Goal: Task Accomplishment & Management: Complete application form

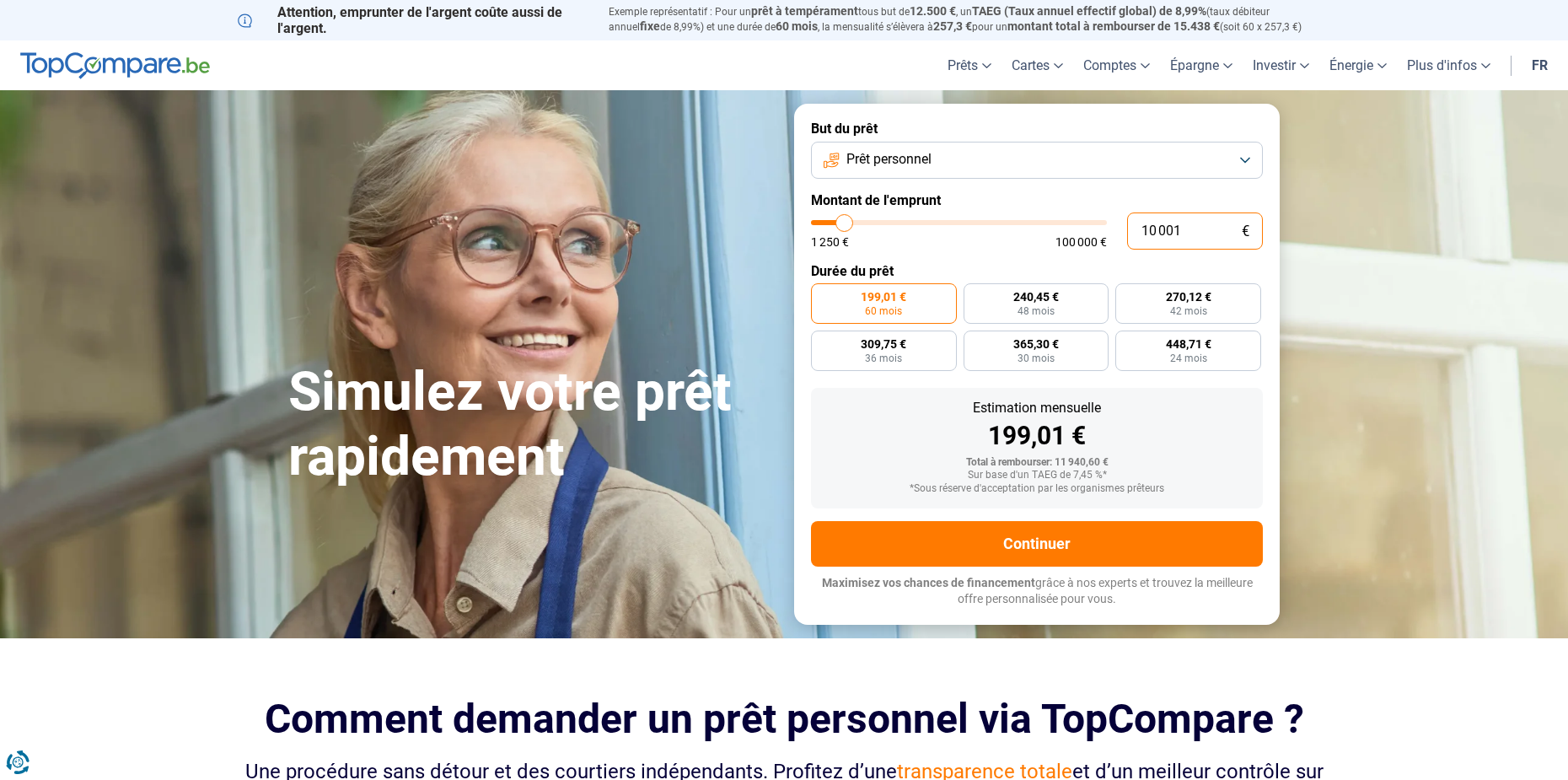
click at [1185, 231] on input "10 001" at bounding box center [1194, 231] width 136 height 37
type input "6"
type input "1250"
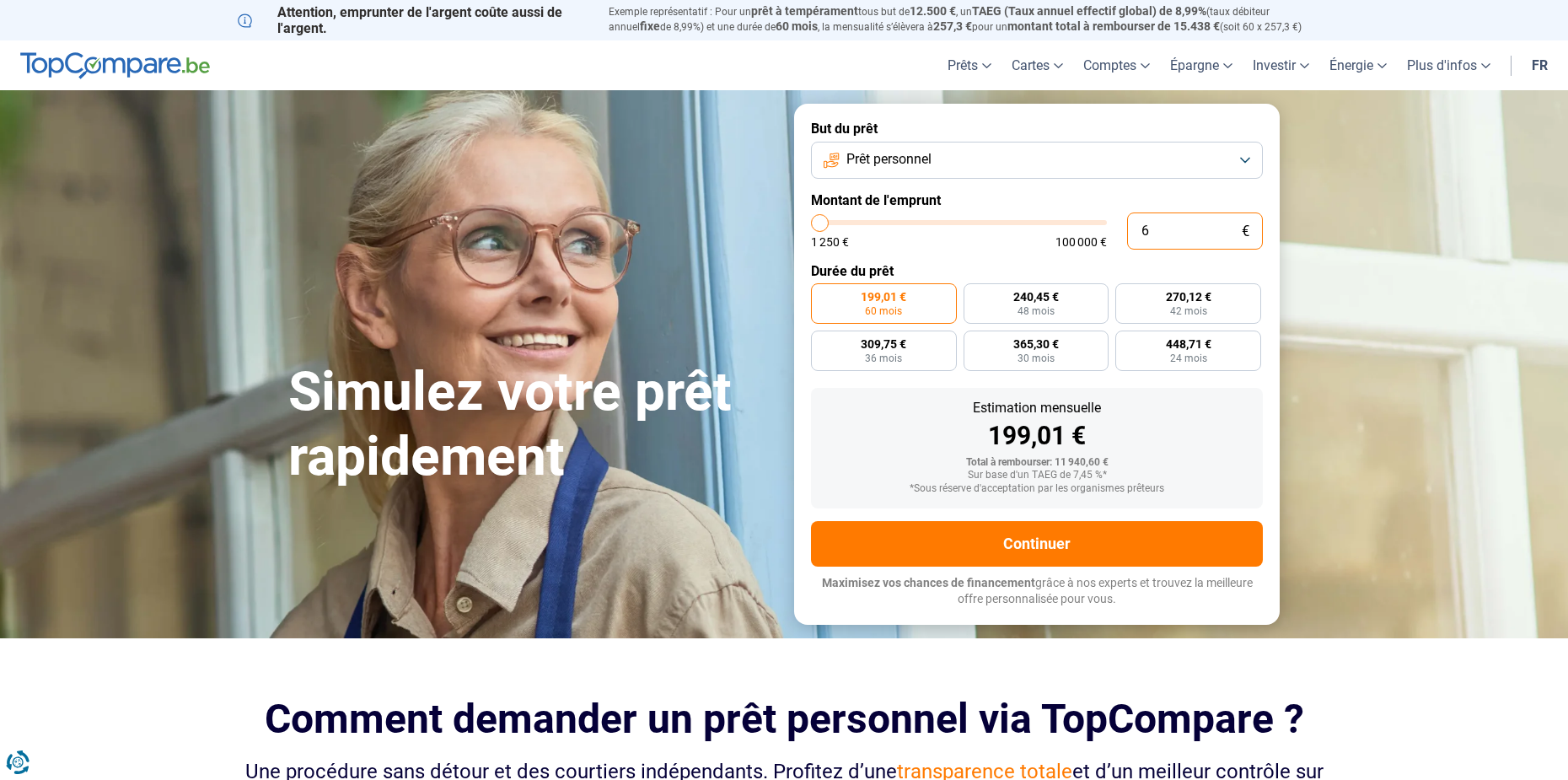
type input "60"
type input "1250"
type input "600"
type input "1250"
type input "6 000"
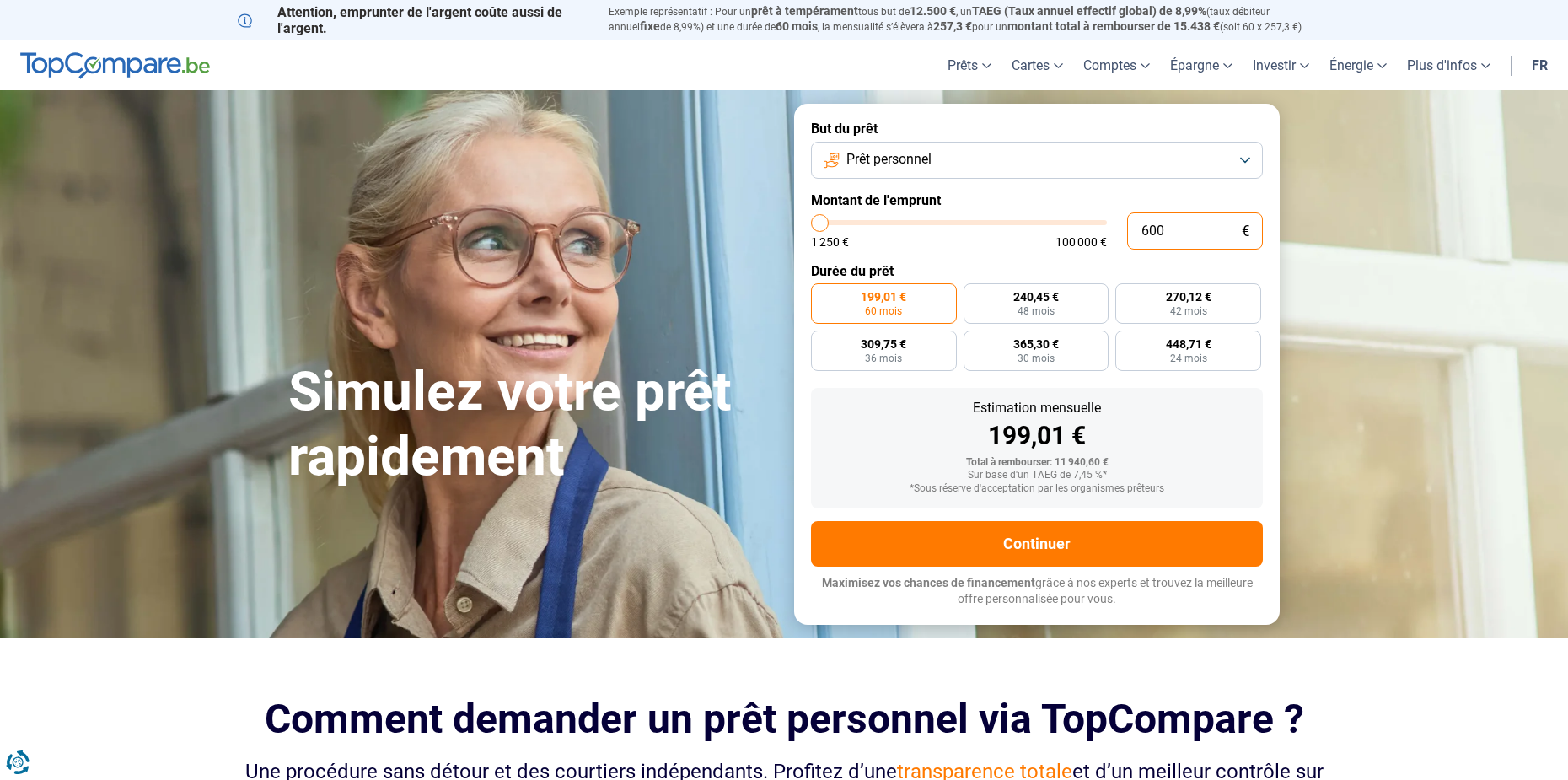
type input "6000"
type input "6 000"
radio input "true"
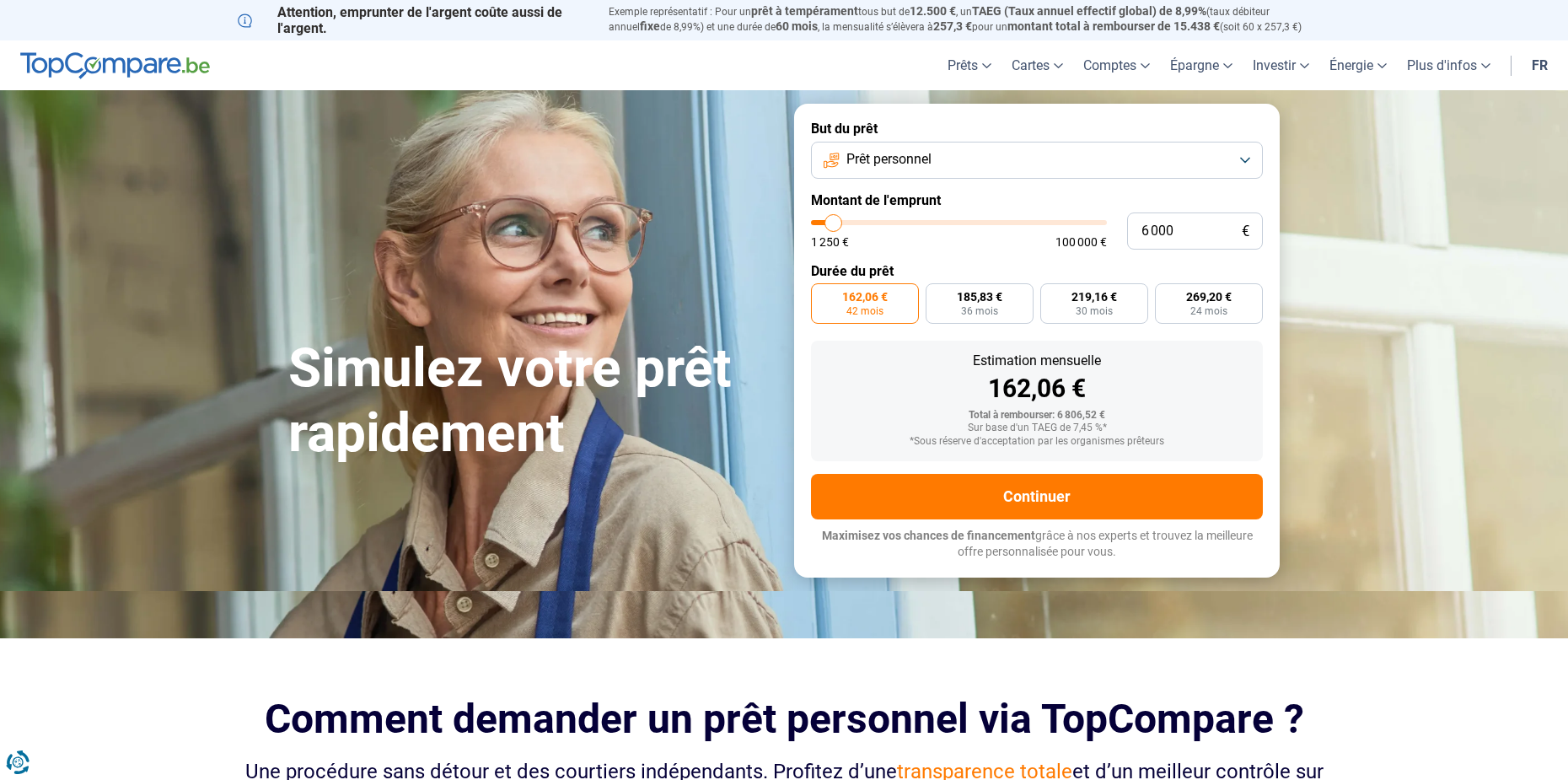
click at [1123, 185] on form "But du prêt Prêt personnel Montant de l'emprunt 6 000 € 1 250 € 100 000 € Durée…" at bounding box center [1036, 340] width 486 height 473
click at [1058, 305] on label "219,16 € 30 mois" at bounding box center [1093, 303] width 108 height 40
click at [1050, 294] on input "219,16 € 30 mois" at bounding box center [1045, 289] width 11 height 11
radio input "true"
click at [1171, 231] on input "6 000" at bounding box center [1194, 231] width 136 height 37
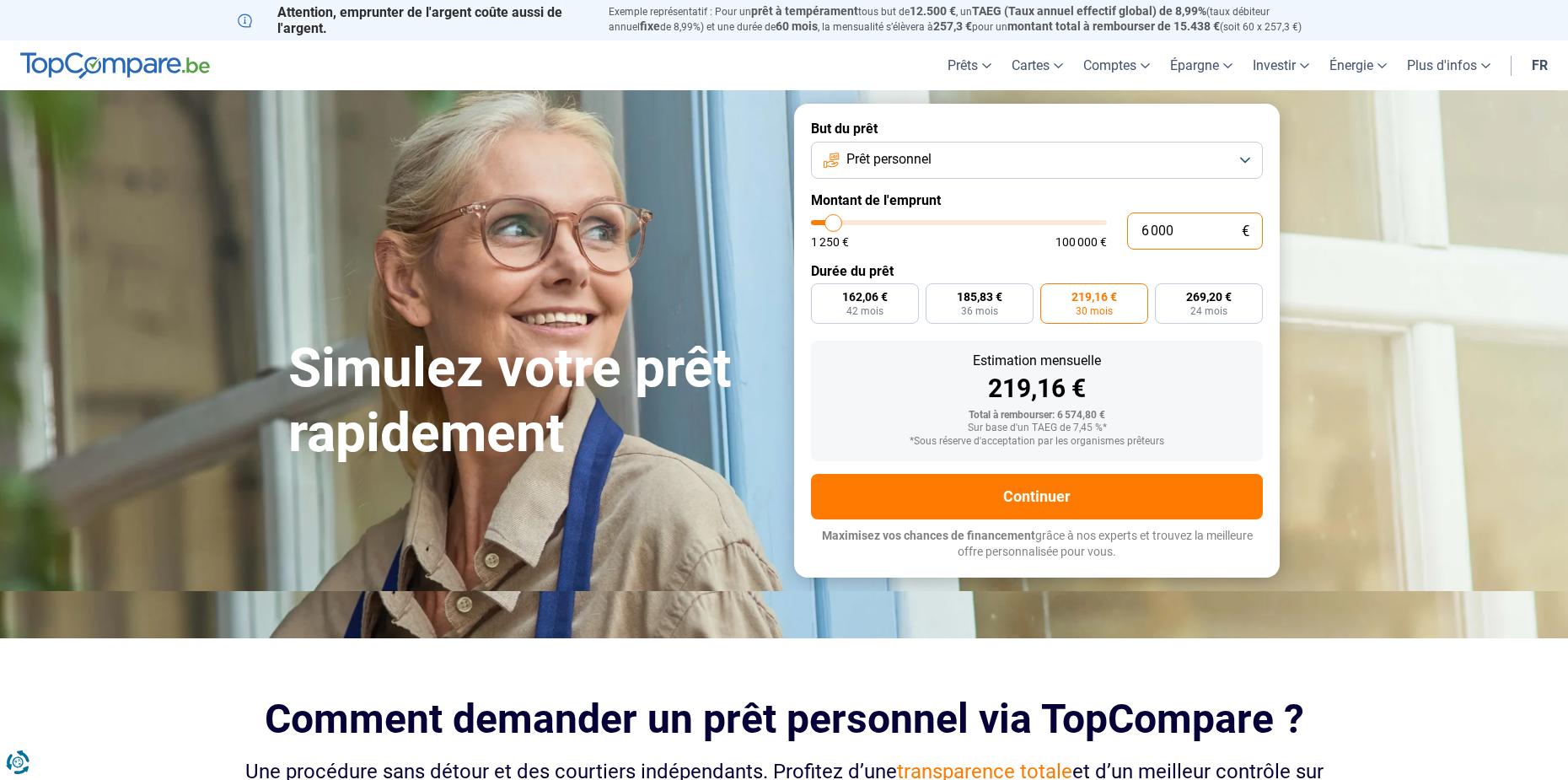
click at [1171, 231] on input "6 000" at bounding box center [1194, 231] width 136 height 37
type input "7"
type input "1250"
type input "70"
type input "1250"
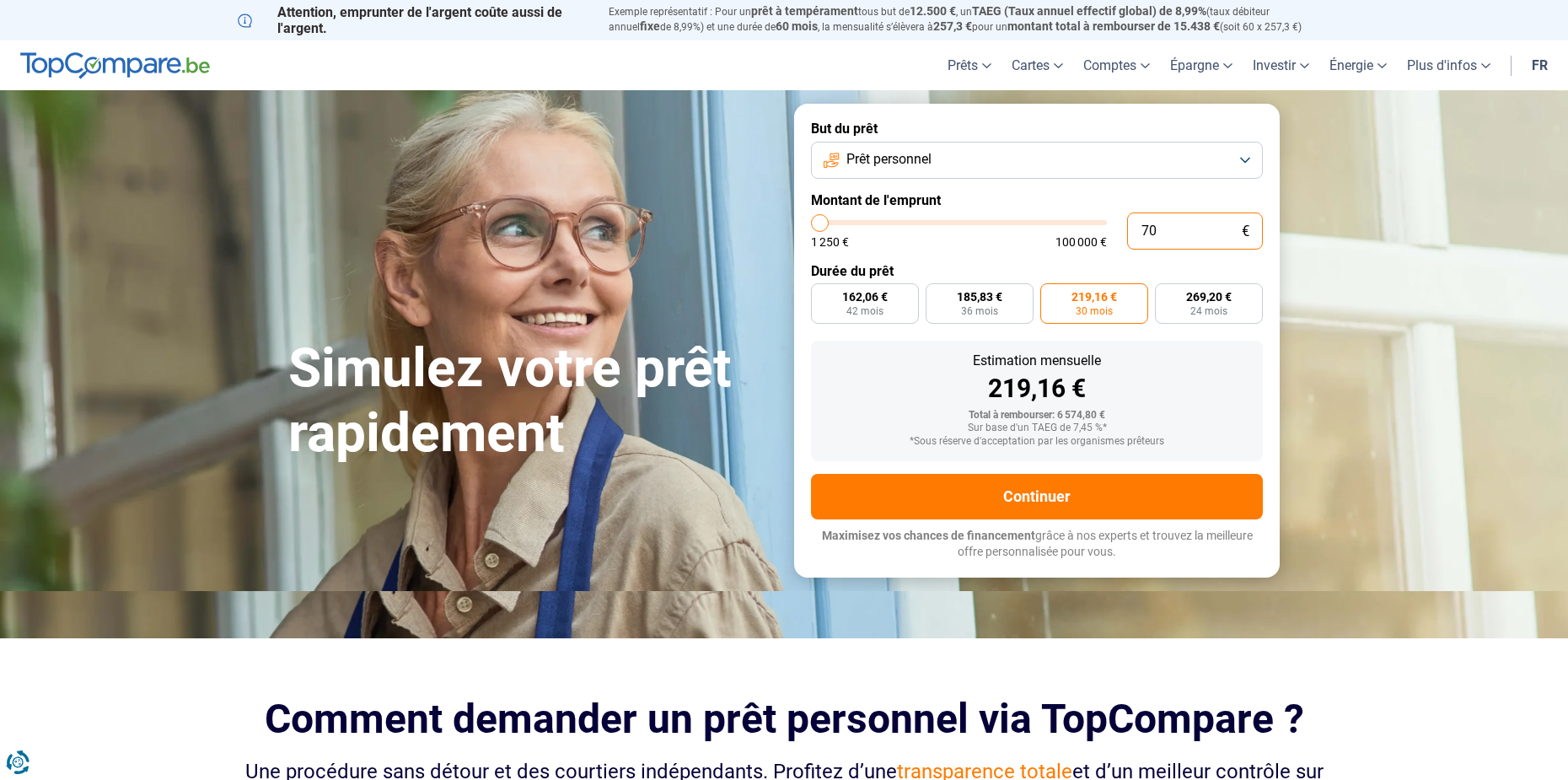
type input "700"
type input "1250"
type input "7 000"
type input "7000"
type input "7 000"
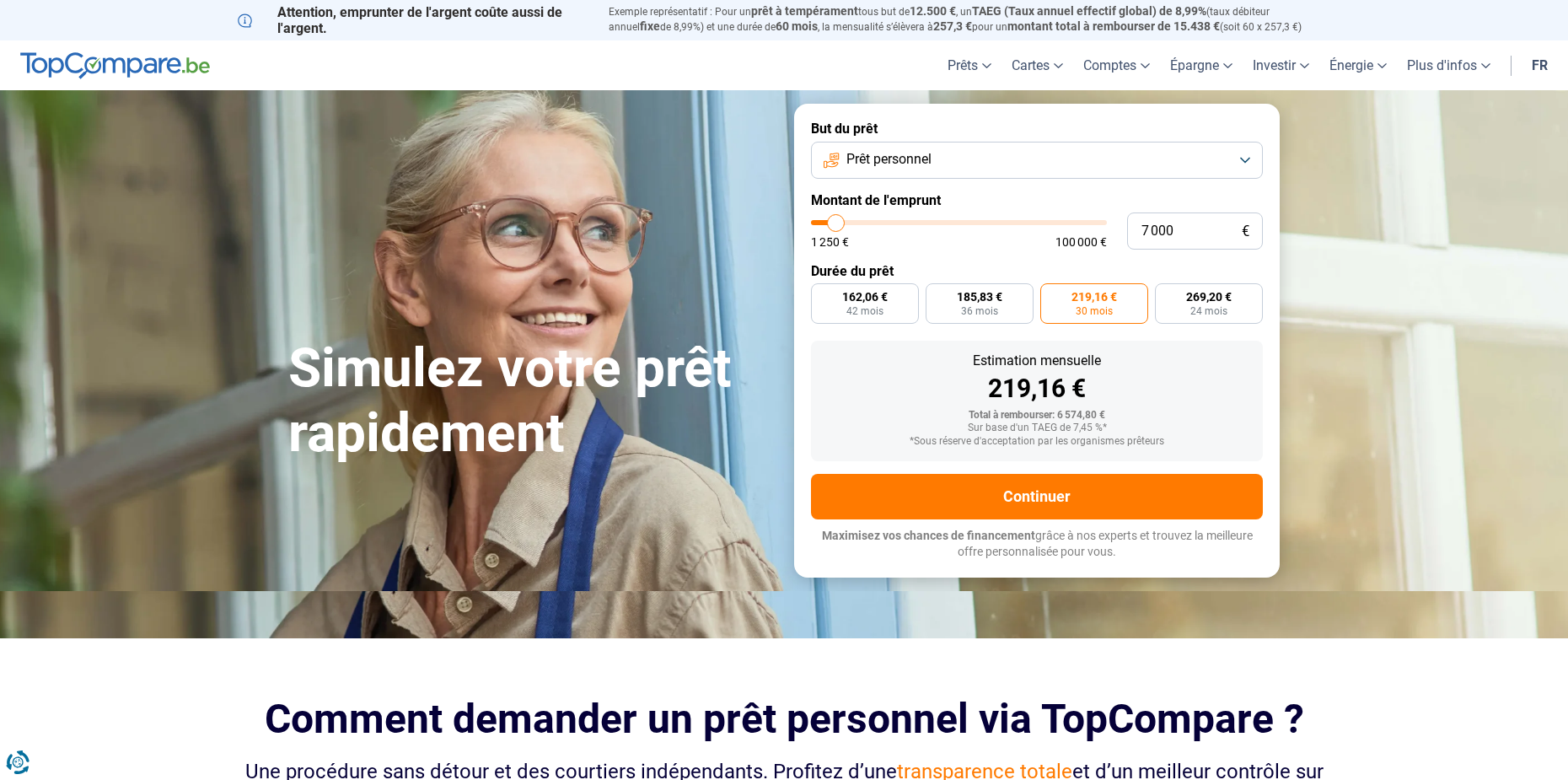
radio input "true"
click at [1141, 192] on label "Montant de l'emprunt" at bounding box center [1037, 200] width 452 height 16
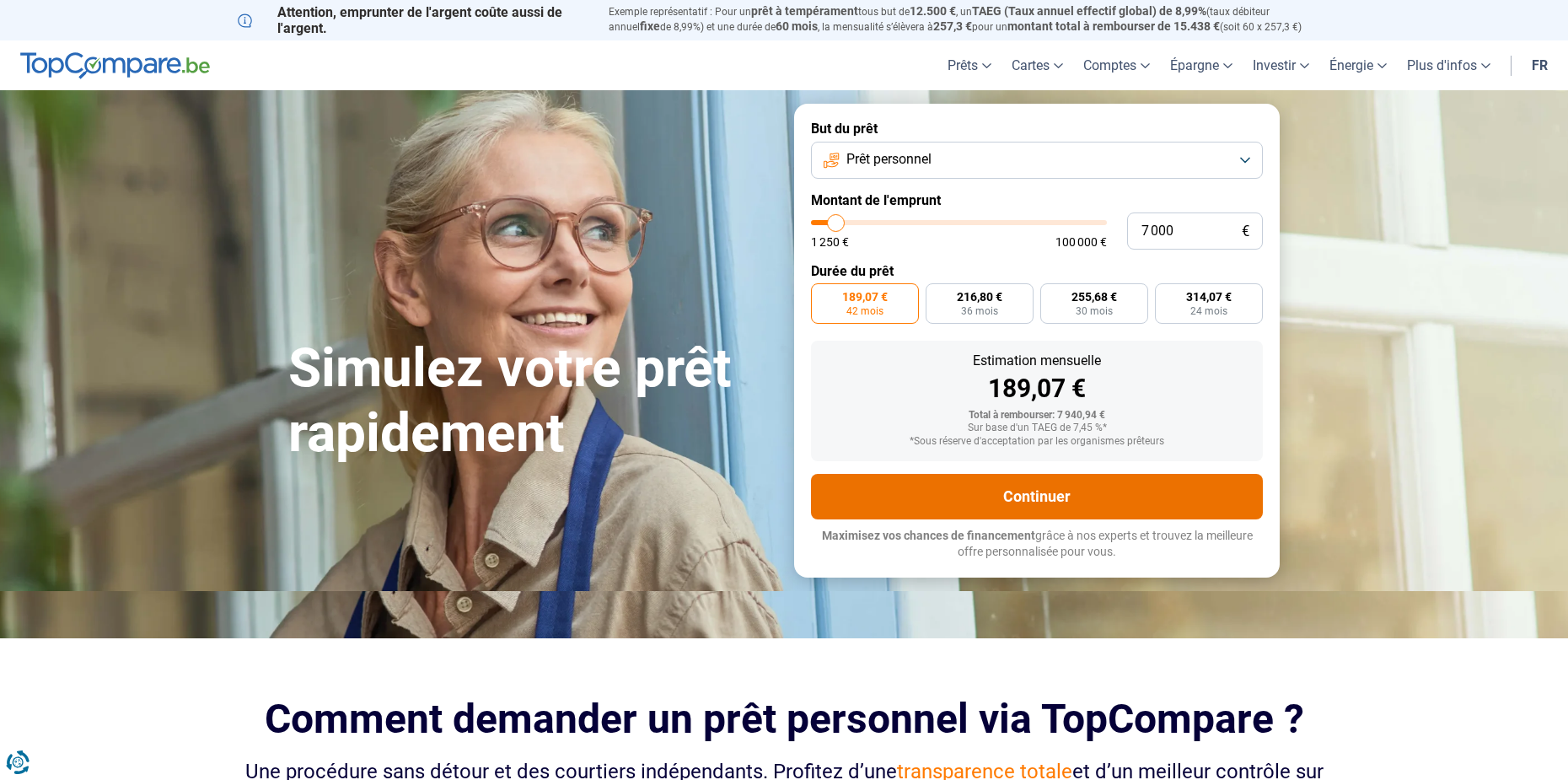
click at [1045, 503] on button "Continuer" at bounding box center [1037, 497] width 452 height 46
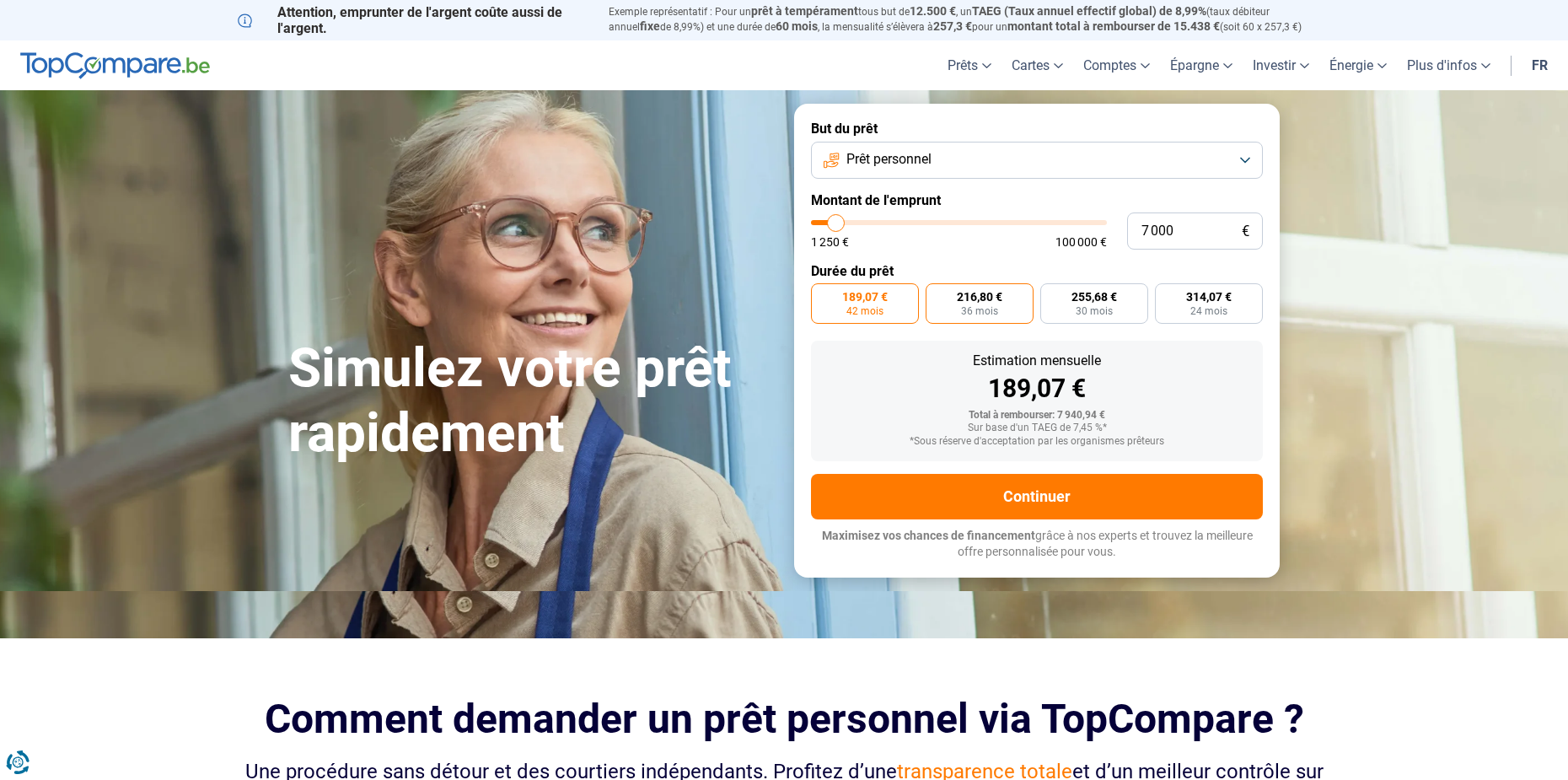
click at [975, 309] on span "36 mois" at bounding box center [979, 311] width 37 height 10
click at [937, 294] on input "216,80 € 36 mois" at bounding box center [931, 289] width 11 height 11
radio input "true"
click at [887, 306] on label "189,07 € 42 mois" at bounding box center [865, 303] width 108 height 40
click at [822, 294] on input "189,07 € 42 mois" at bounding box center [816, 289] width 11 height 11
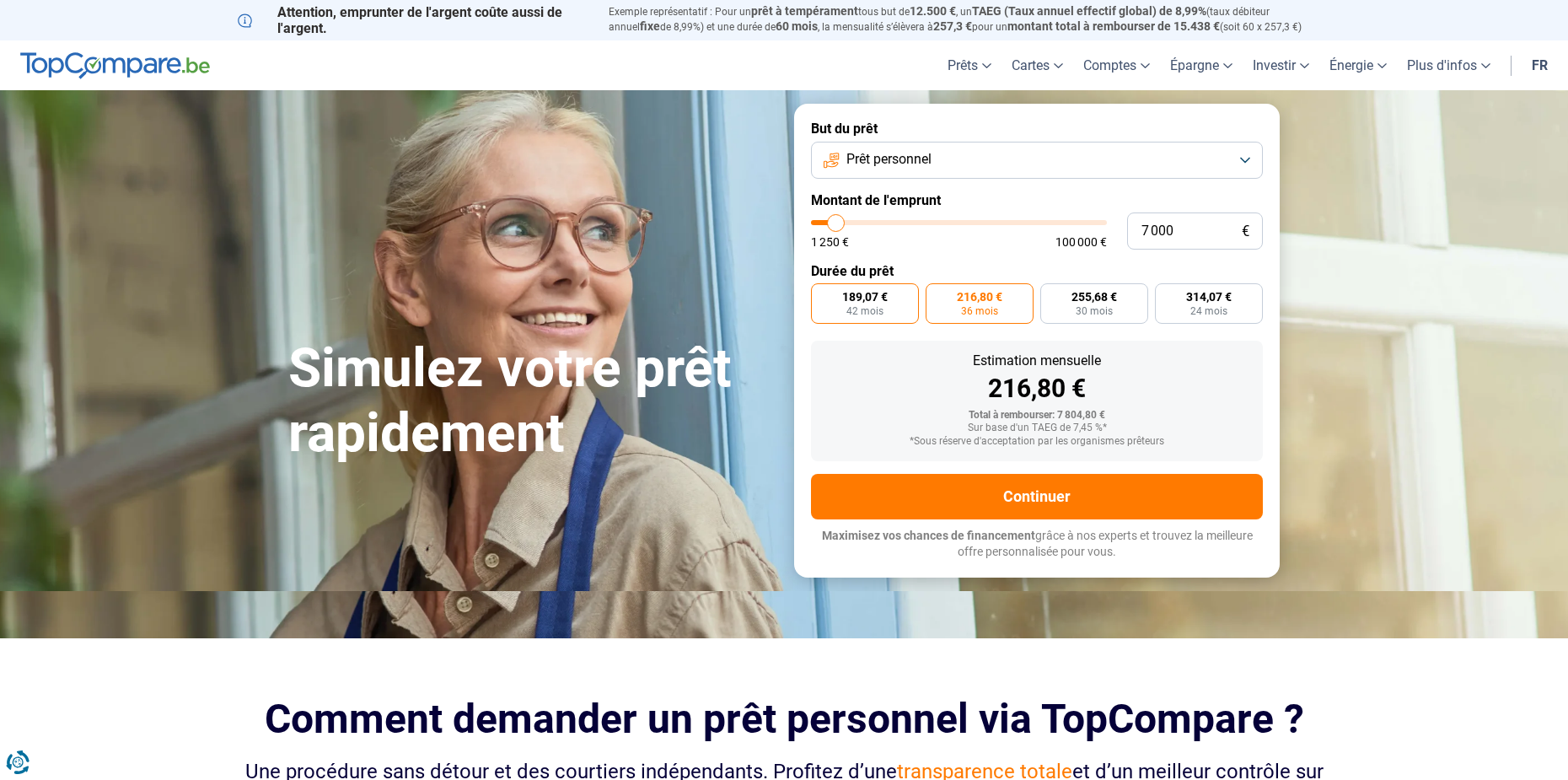
radio input "true"
click at [965, 299] on span "216,80 €" at bounding box center [979, 296] width 46 height 12
click at [937, 294] on input "216,80 € 36 mois" at bounding box center [931, 289] width 11 height 11
radio input "true"
drag, startPoint x: 956, startPoint y: 428, endPoint x: 1146, endPoint y: 444, distance: 190.7
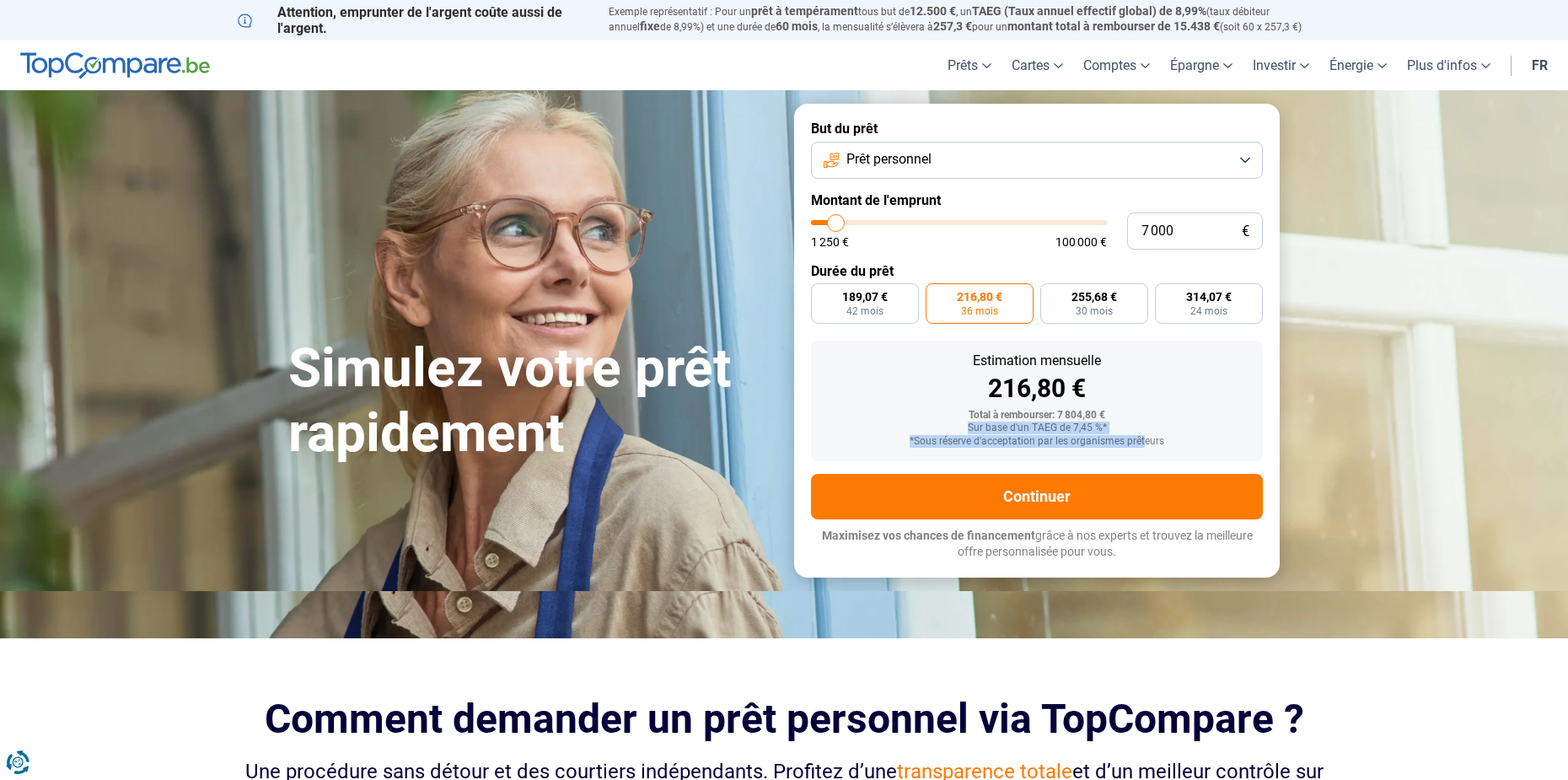
click at [1143, 444] on div "Total à rembourser: 7 804,80 € Sur base d'un TAEG de 7,45 %* *Sous réserve d'ac…" at bounding box center [1037, 429] width 425 height 38
click at [1146, 444] on div "*Sous réserve d'acceptation par les organismes prêteurs" at bounding box center [1037, 441] width 425 height 12
drag, startPoint x: 1165, startPoint y: 443, endPoint x: 1000, endPoint y: 421, distance: 166.5
click at [1000, 421] on div "Total à rembourser: 7 804,80 € Sur base d'un TAEG de 7,45 %* *Sous réserve d'ac…" at bounding box center [1037, 429] width 425 height 38
click at [995, 417] on div "Total à rembourser: 7 804,80 €" at bounding box center [1037, 416] width 425 height 12
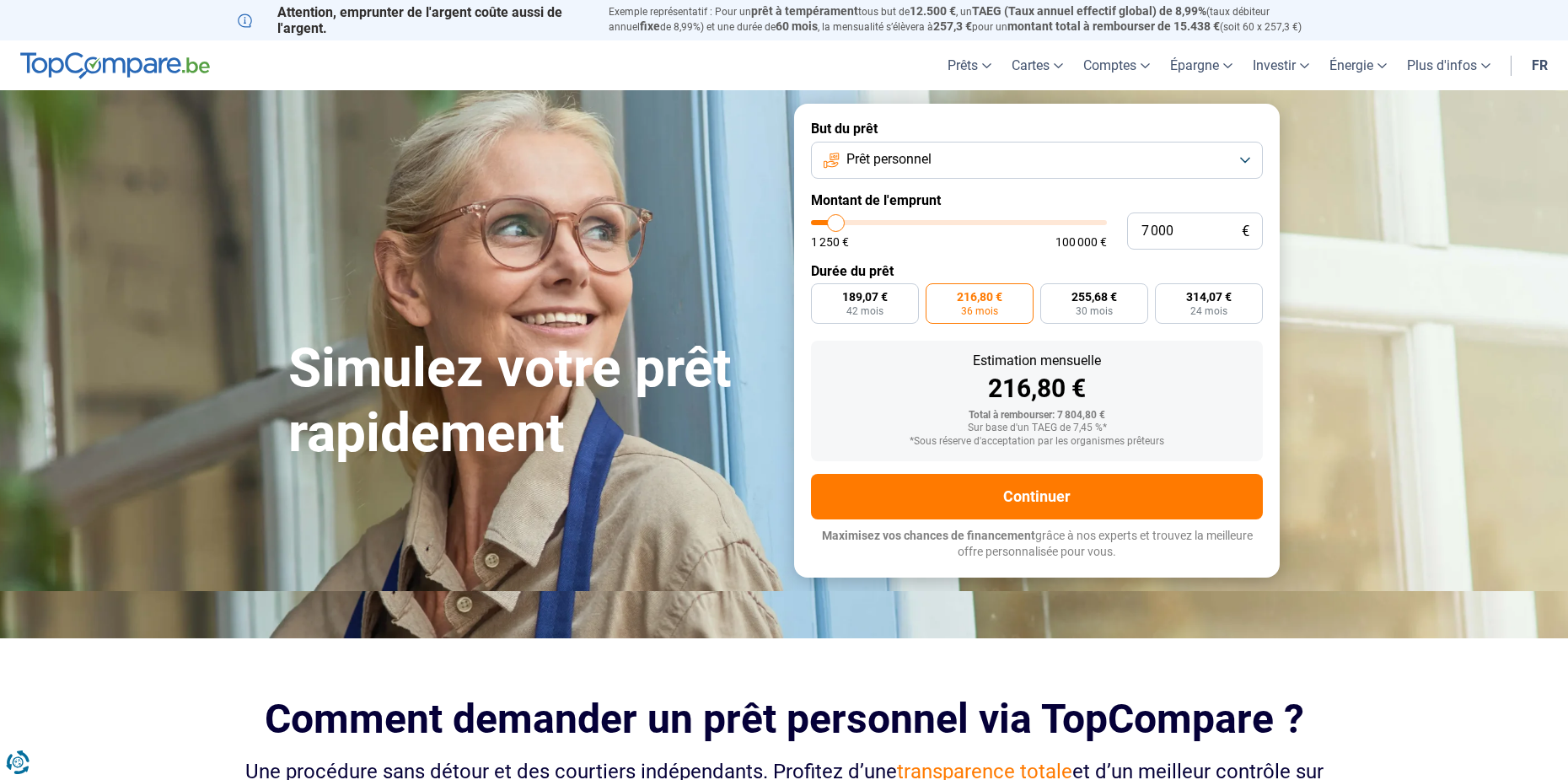
click at [957, 401] on div "Estimation mensuelle 216,80 € Total à rembourser: 7 804,80 € Sur base d'un TAEG…" at bounding box center [1037, 401] width 452 height 120
drag, startPoint x: 1101, startPoint y: 426, endPoint x: 1182, endPoint y: 437, distance: 81.7
click at [1182, 437] on div "Estimation mensuelle 216,80 € Total à rembourser: 7 804,80 € Sur base d'un TAEG…" at bounding box center [1037, 401] width 452 height 120
click at [1182, 437] on div "*Sous réserve d'acceptation par les organismes prêteurs" at bounding box center [1037, 441] width 425 height 12
click at [927, 149] on button "Prêt personnel" at bounding box center [1037, 159] width 452 height 37
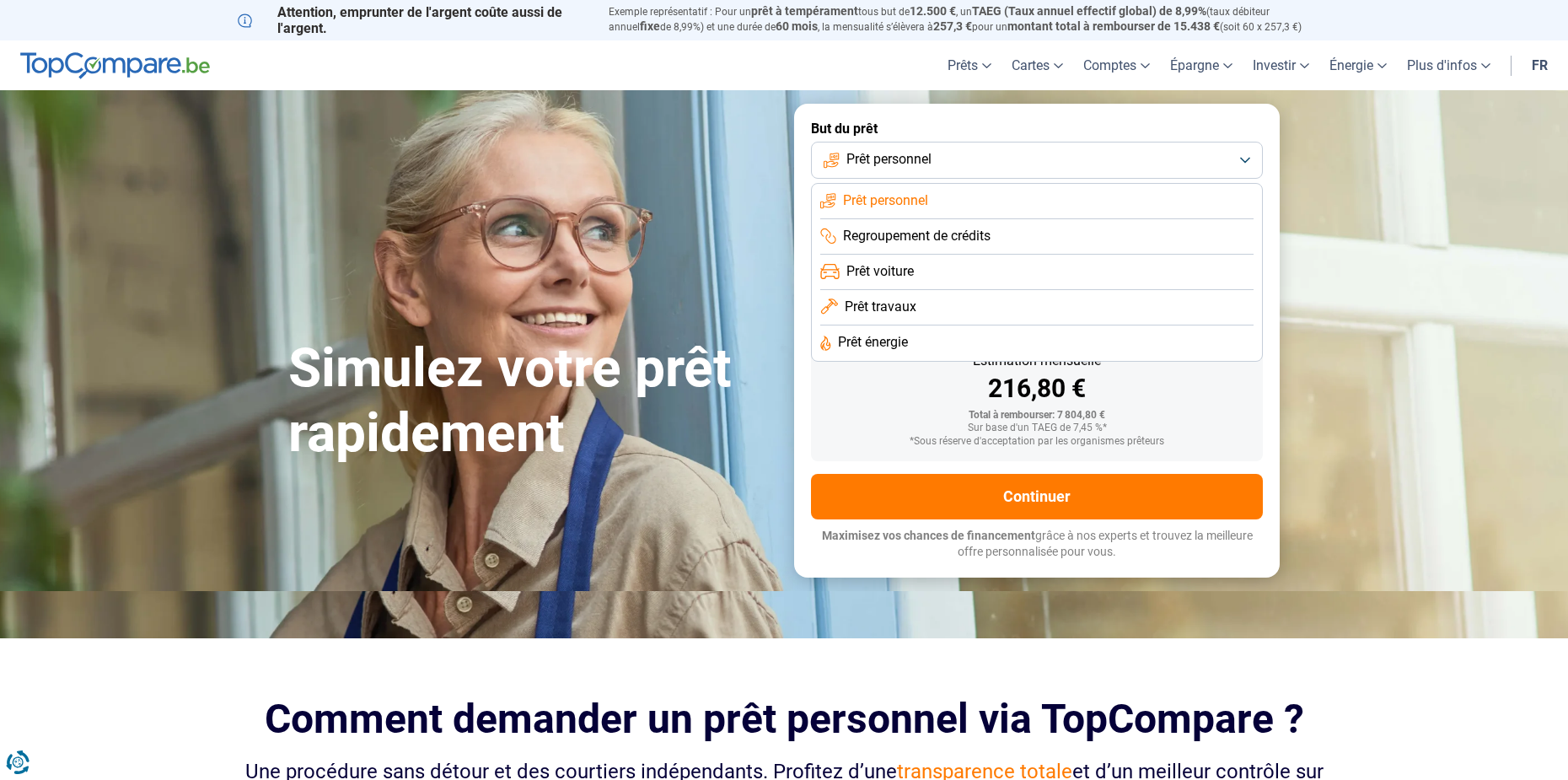
click at [942, 231] on span "Regroupement de crédits" at bounding box center [917, 236] width 148 height 18
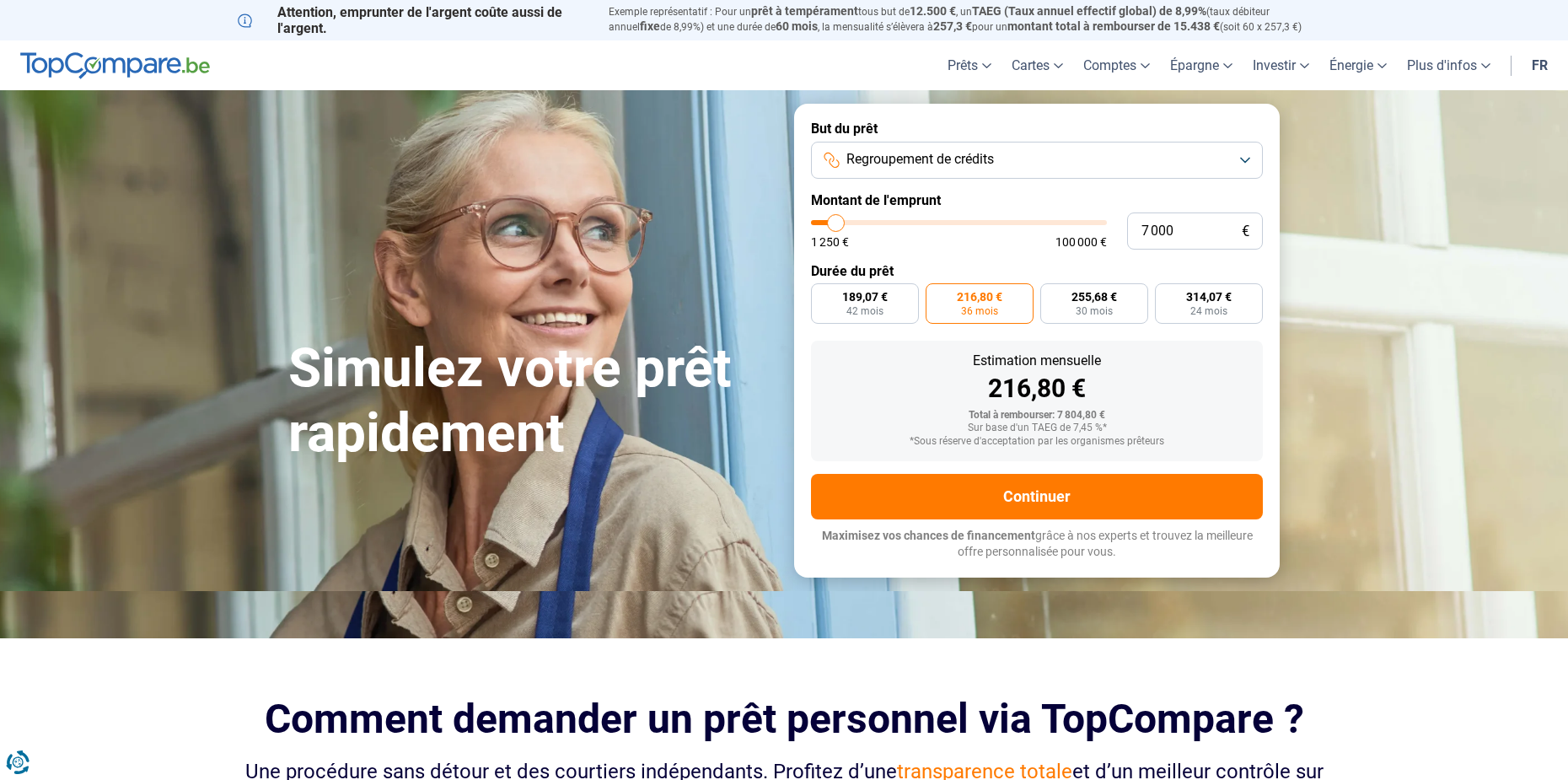
click at [947, 169] on span "Regroupement de crédits" at bounding box center [920, 159] width 148 height 18
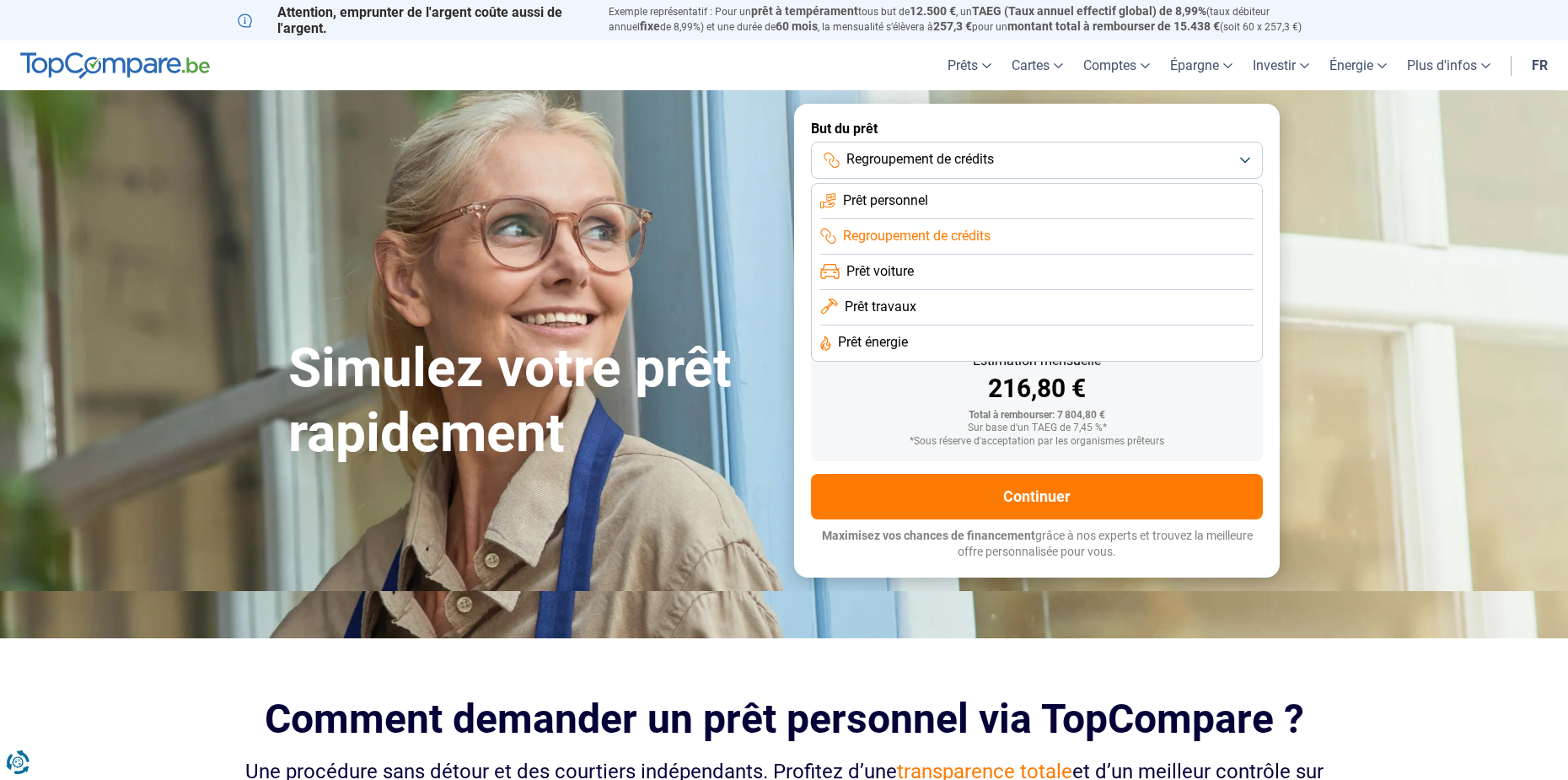
click at [927, 192] on span "Prêt personnel" at bounding box center [885, 200] width 85 height 18
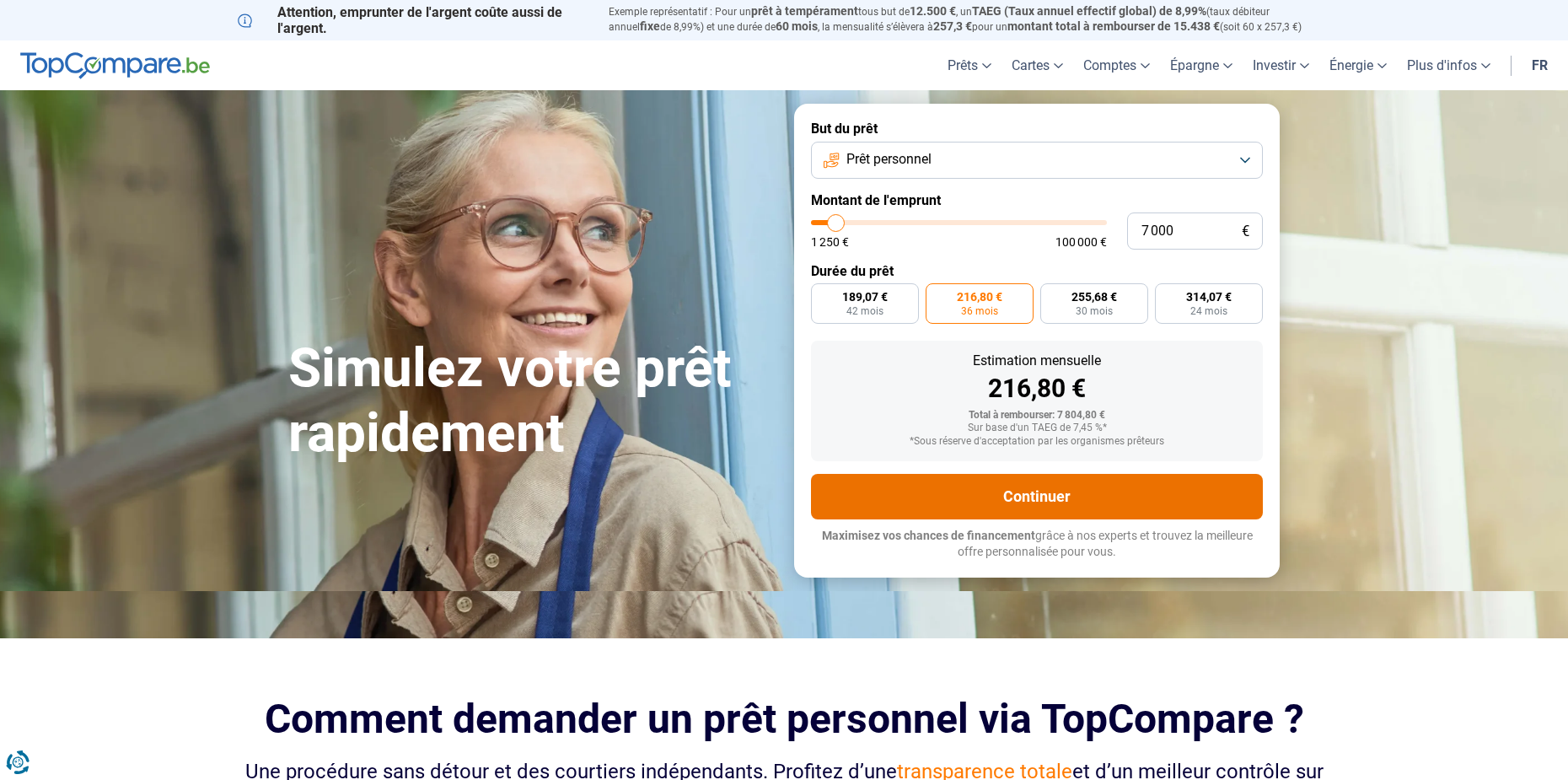
click at [985, 491] on button "Continuer" at bounding box center [1037, 497] width 452 height 46
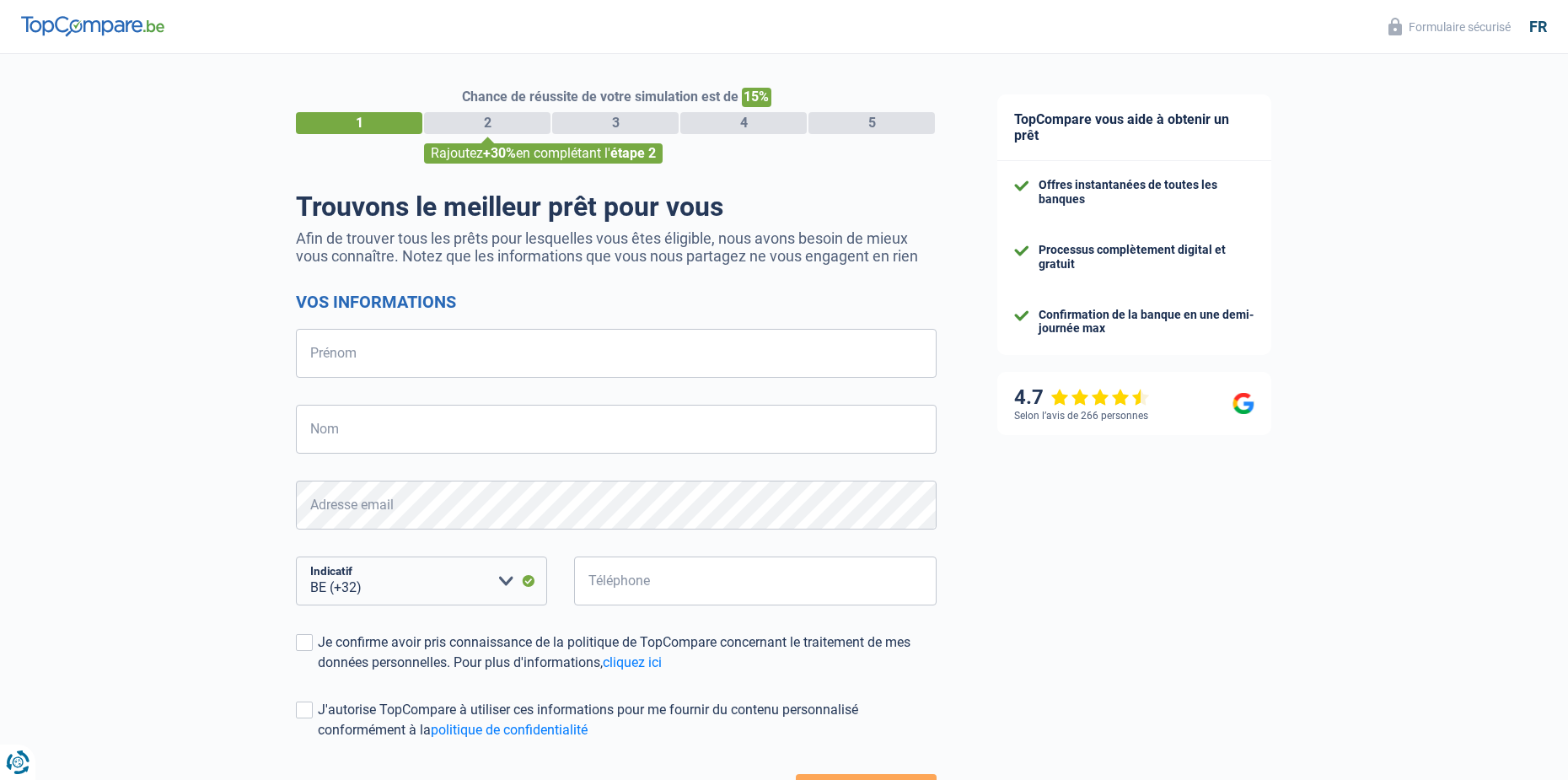
select select "32"
drag, startPoint x: 748, startPoint y: 311, endPoint x: 707, endPoint y: 290, distance: 46.1
